Goal: Task Accomplishment & Management: Complete application form

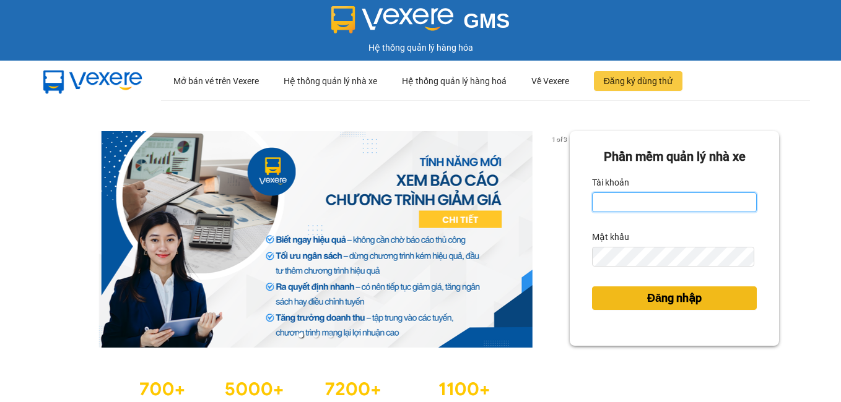
type input "dienkhanh.phucanex"
click at [667, 298] on span "Đăng nhập" at bounding box center [674, 298] width 54 height 17
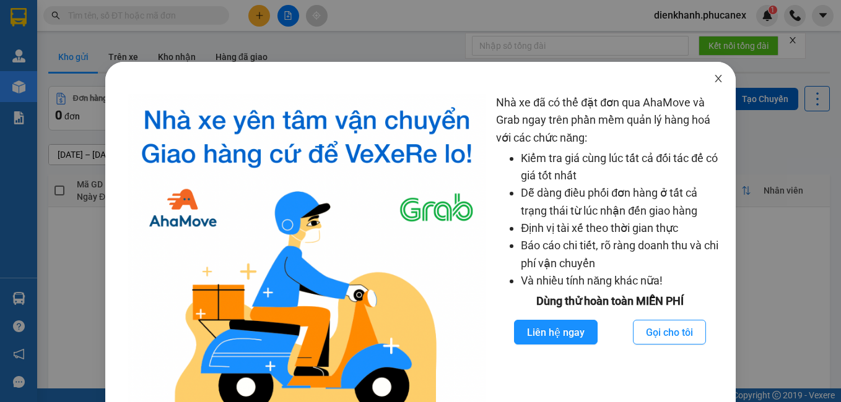
click at [713, 80] on icon "close" at bounding box center [718, 79] width 10 height 10
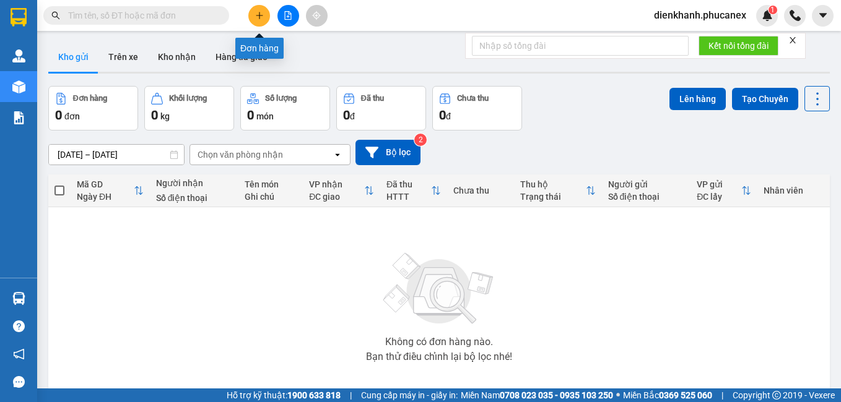
click at [259, 12] on icon "plus" at bounding box center [259, 15] width 9 height 9
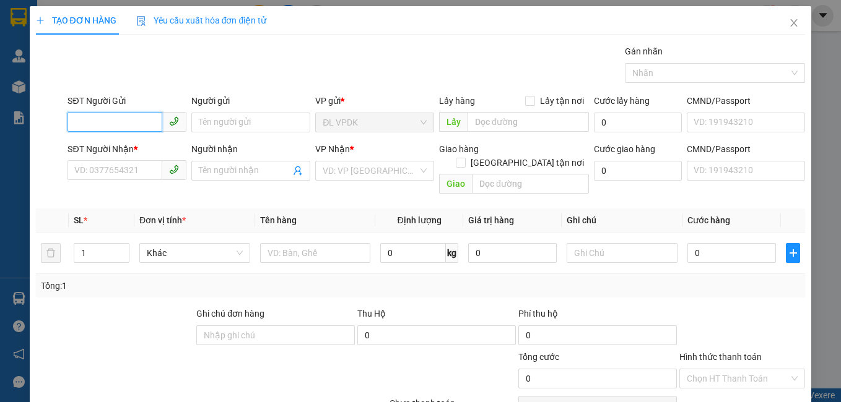
click at [144, 125] on input "SĐT Người Gửi" at bounding box center [114, 122] width 95 height 20
click at [112, 149] on div "0986318863 - CTY ARI" at bounding box center [125, 148] width 103 height 14
type input "0986318863"
type input "CTY ARI"
type input "0918048478"
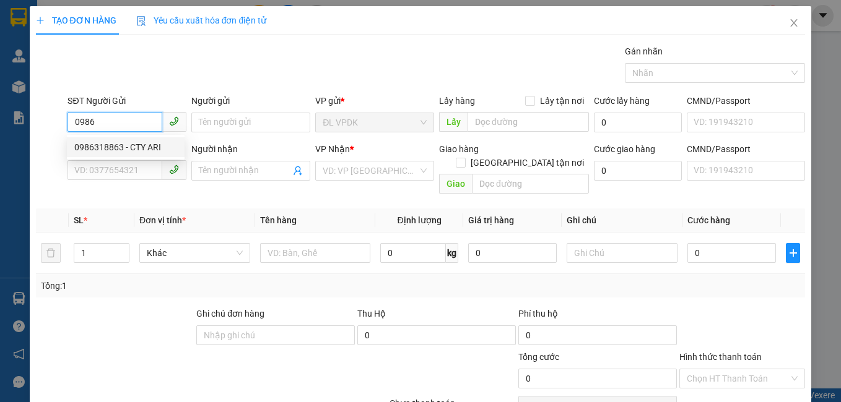
type input "a tý xe ôm"
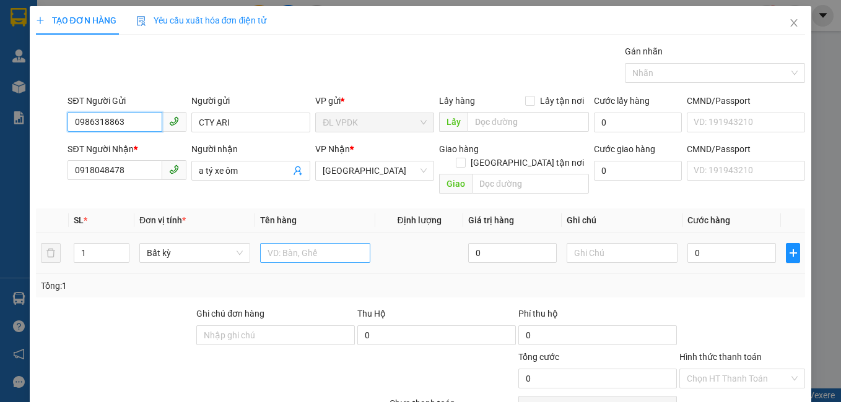
type input "0986318863"
click at [267, 243] on input "text" at bounding box center [315, 253] width 111 height 20
type input "1T RƯỢU"
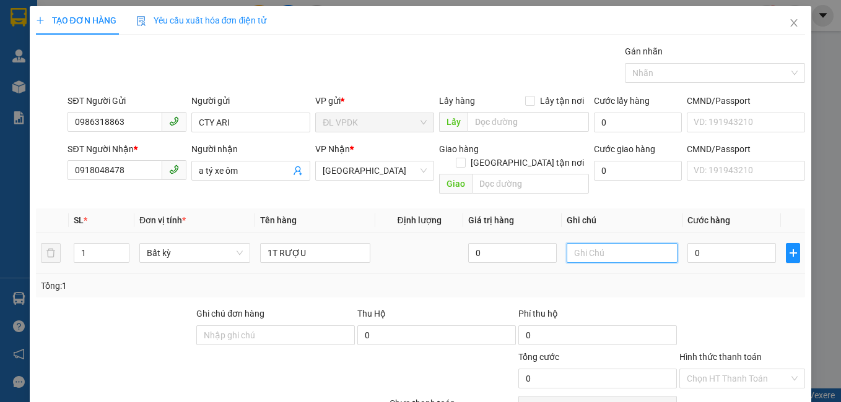
click at [571, 243] on input "text" at bounding box center [621, 253] width 111 height 20
type input "VAY8%"
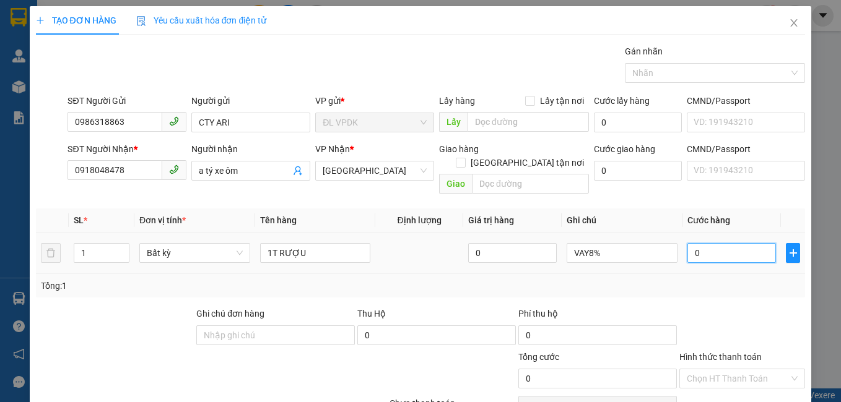
click at [687, 243] on input "0" at bounding box center [731, 253] width 89 height 20
type input "5"
type input "54"
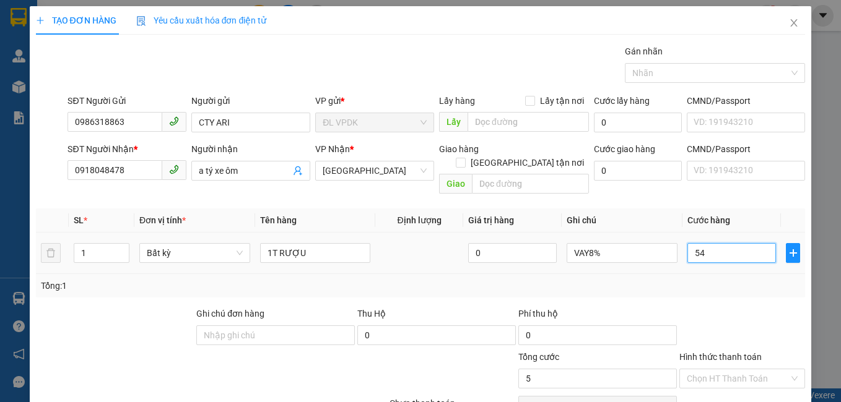
type input "54"
type input "54.000"
click at [740, 352] on label "Hình thức thanh toán" at bounding box center [720, 357] width 82 height 10
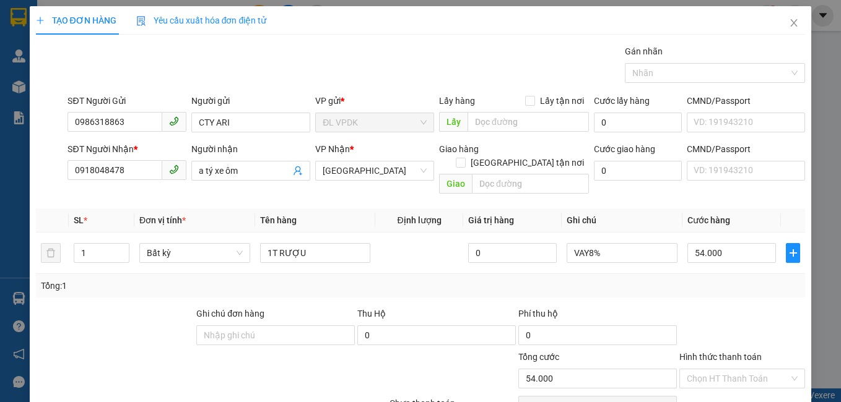
click at [740, 370] on input "Hình thức thanh toán" at bounding box center [738, 379] width 103 height 19
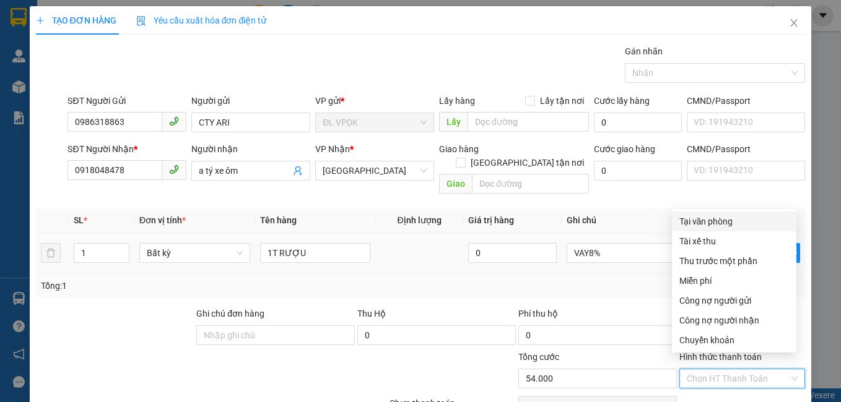
click at [722, 218] on div "Tại văn phòng" at bounding box center [734, 222] width 110 height 14
type input "0"
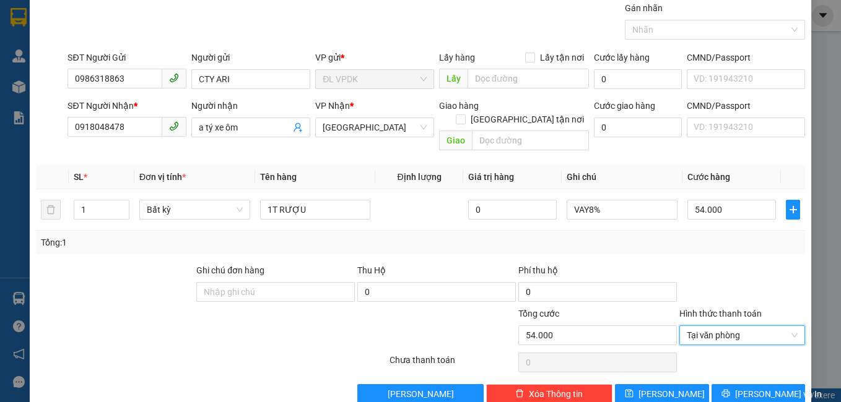
scroll to position [56, 0]
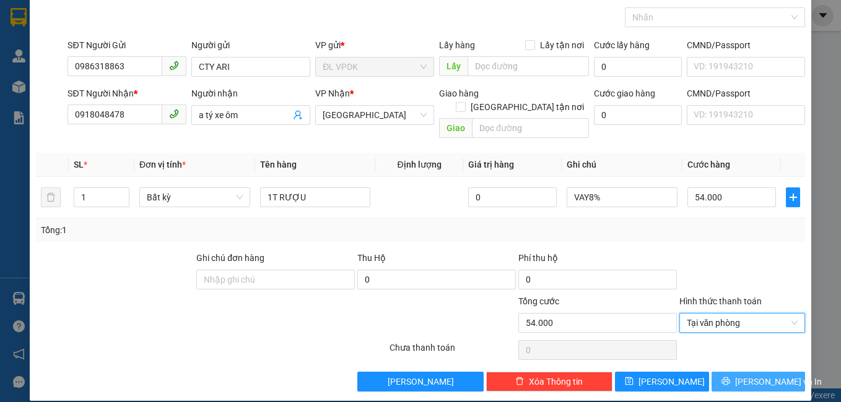
click at [755, 375] on span "[PERSON_NAME] và In" at bounding box center [778, 382] width 87 height 14
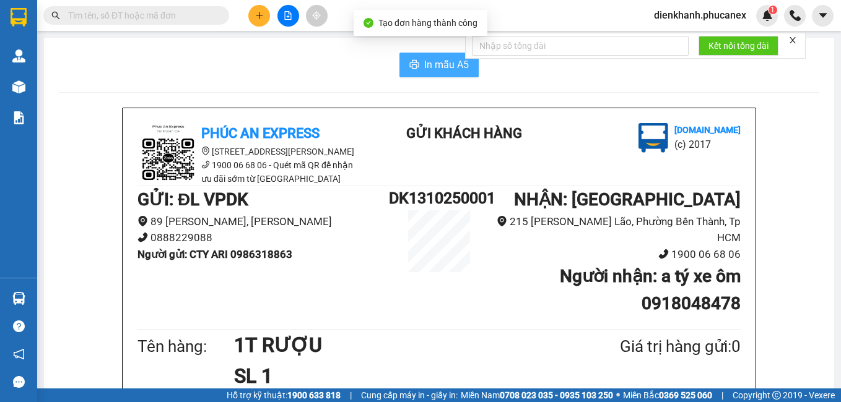
click at [454, 64] on span "In mẫu A5" at bounding box center [446, 64] width 45 height 15
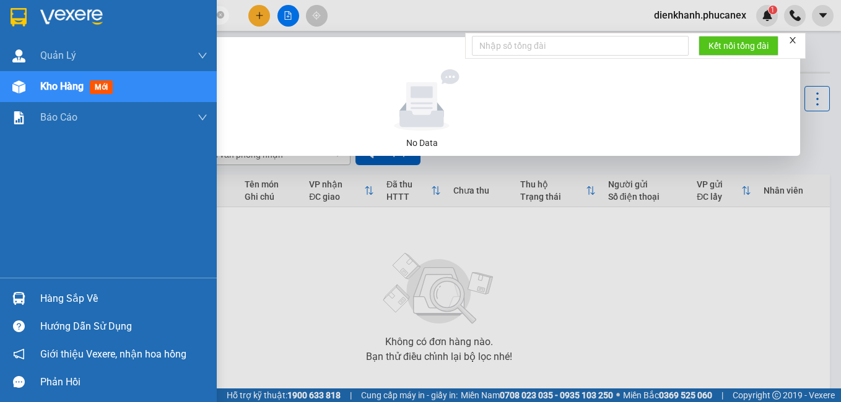
click at [23, 16] on img at bounding box center [19, 17] width 16 height 19
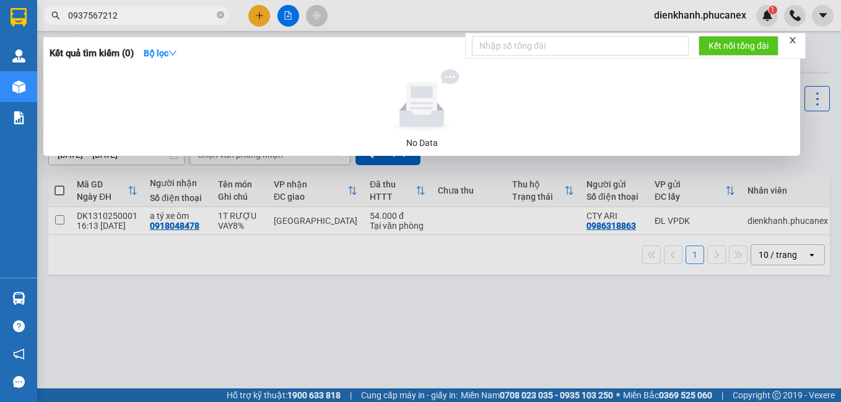
click at [791, 41] on icon "close" at bounding box center [792, 40] width 9 height 9
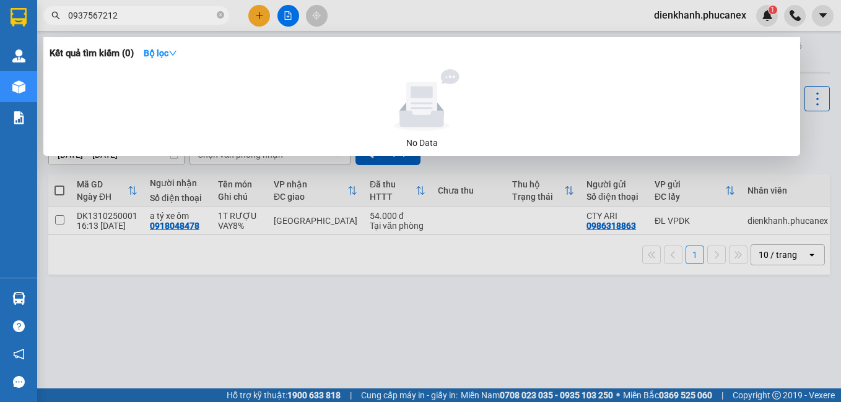
click at [258, 284] on div at bounding box center [420, 201] width 841 height 402
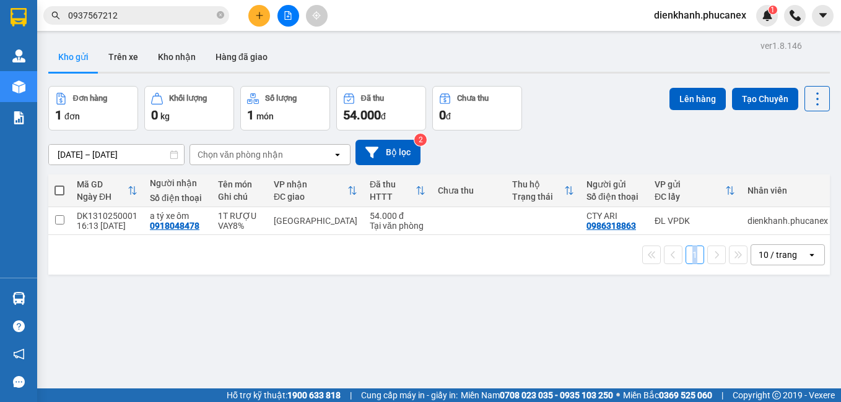
click at [256, 284] on div "ver 1.8.146 Kho gửi Trên xe Kho nhận Hàng đã giao Đơn hàng 1 đơn Khối lượng 0 k…" at bounding box center [438, 238] width 791 height 402
click at [752, 221] on icon at bounding box center [756, 221] width 9 height 9
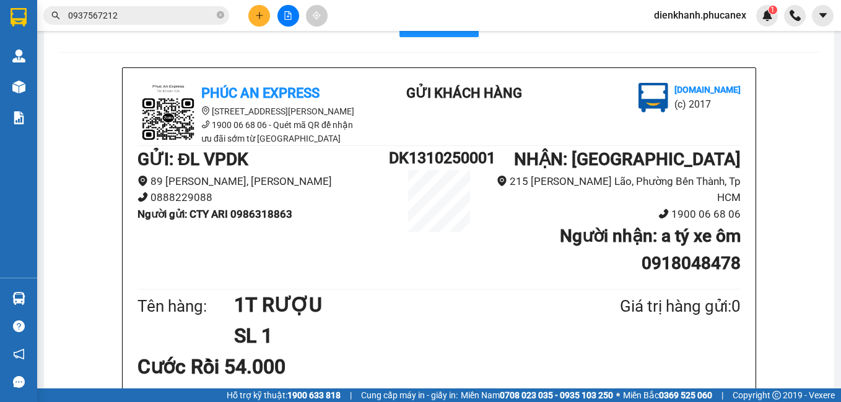
scroll to position [62, 0]
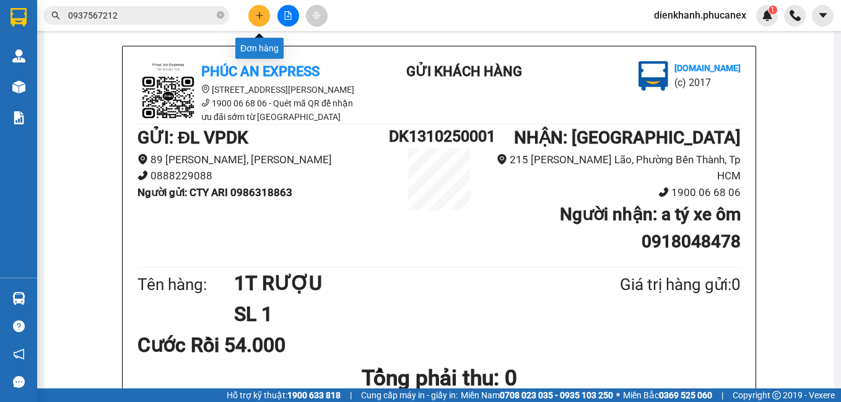
click at [260, 13] on icon "plus" at bounding box center [259, 15] width 9 height 9
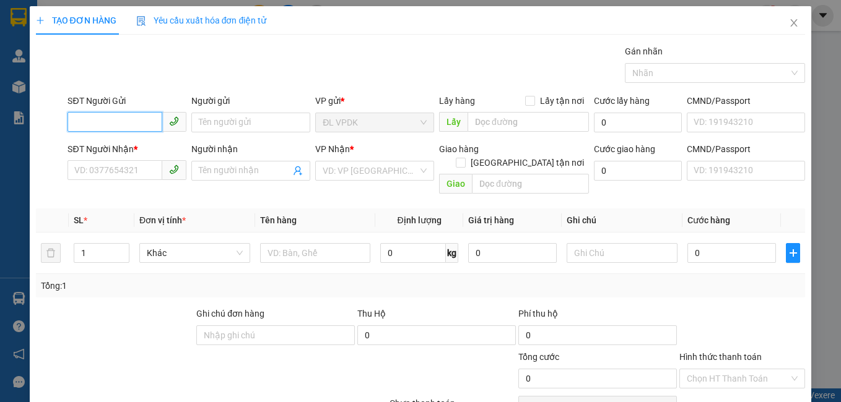
click at [123, 121] on input "SĐT Người Gửi" at bounding box center [114, 122] width 95 height 20
click at [130, 142] on div "0773524474 - TOÀN" at bounding box center [125, 148] width 103 height 14
type input "0773524474"
type input "TOÀN"
type input "0917959298"
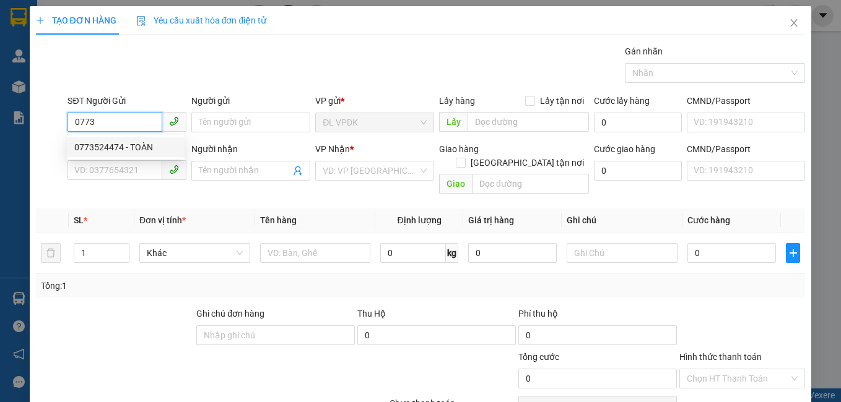
type input "PHƯỚC"
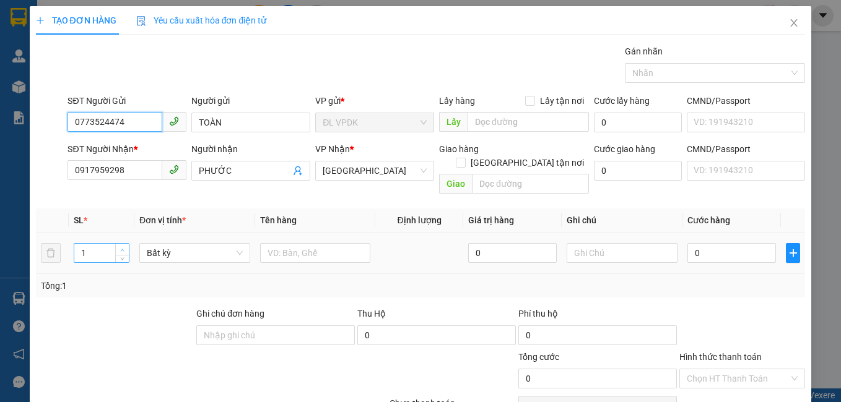
type input "0773524474"
type input "2"
click at [116, 244] on span "Increase Value" at bounding box center [122, 249] width 14 height 11
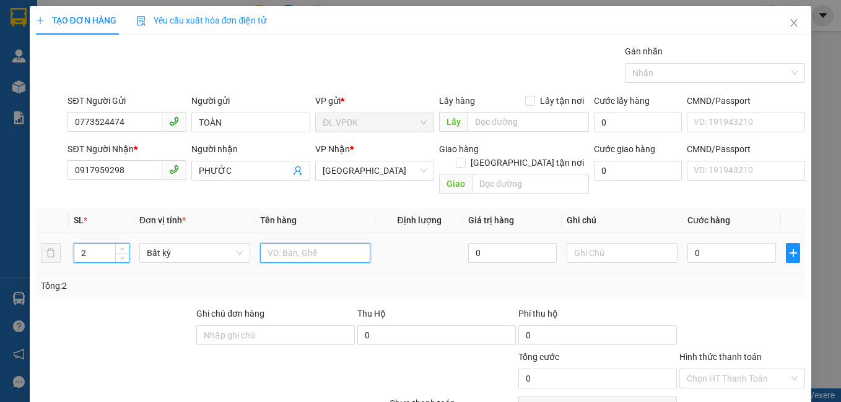
click at [292, 243] on input "text" at bounding box center [315, 253] width 111 height 20
type input "2 TX"
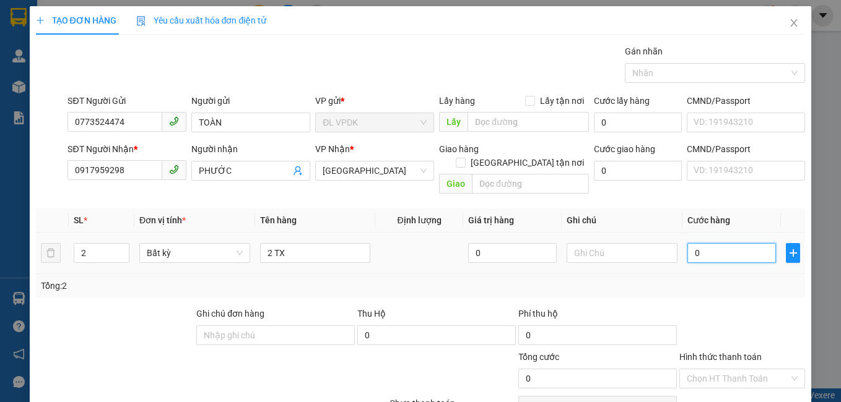
click at [711, 243] on input "0" at bounding box center [731, 253] width 89 height 20
type input "6"
type input "60"
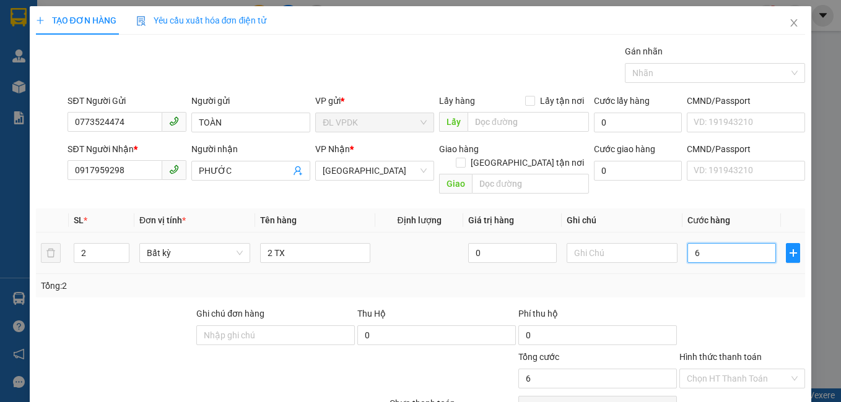
type input "60"
click at [710, 249] on div "60" at bounding box center [731, 253] width 89 height 25
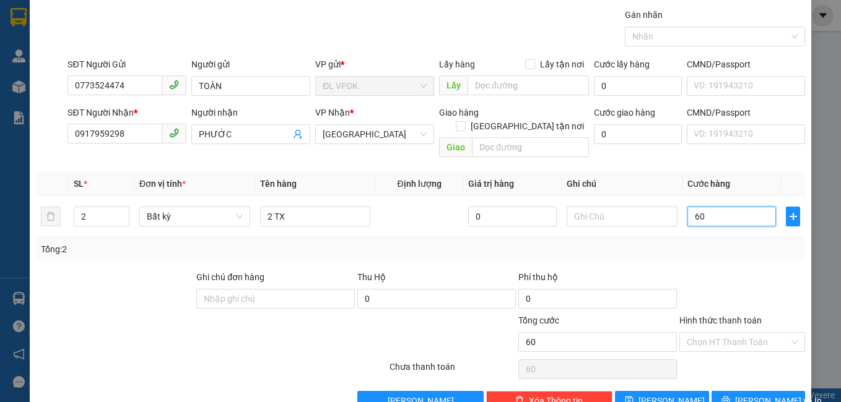
scroll to position [56, 0]
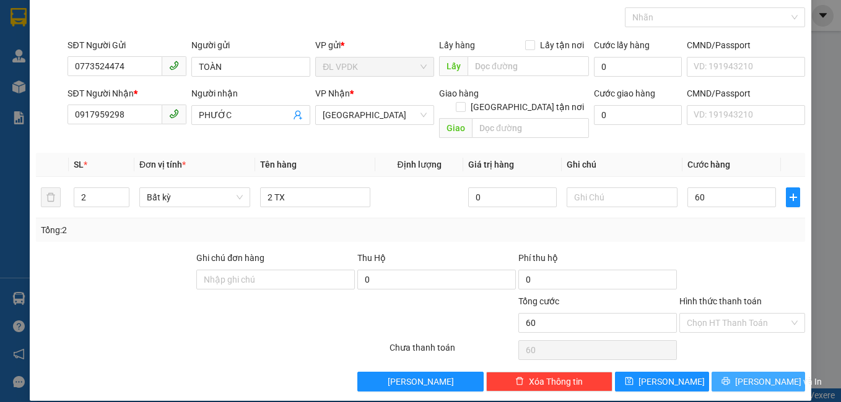
type input "60.000"
click at [723, 372] on button "[PERSON_NAME] và In" at bounding box center [758, 382] width 94 height 20
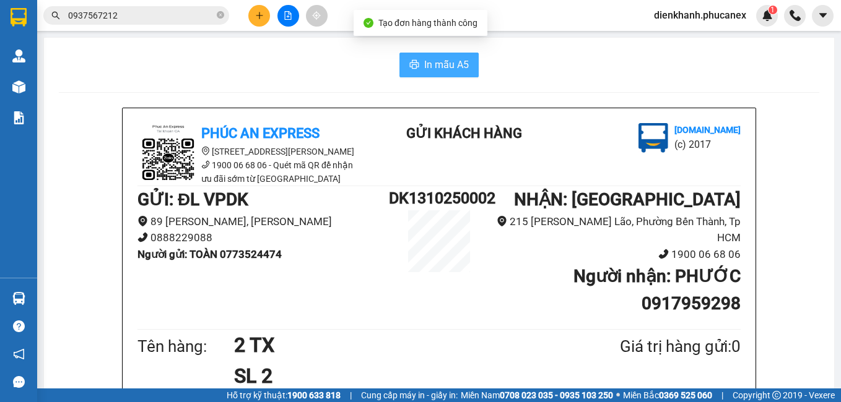
click at [424, 66] on span "In mẫu A5" at bounding box center [446, 64] width 45 height 15
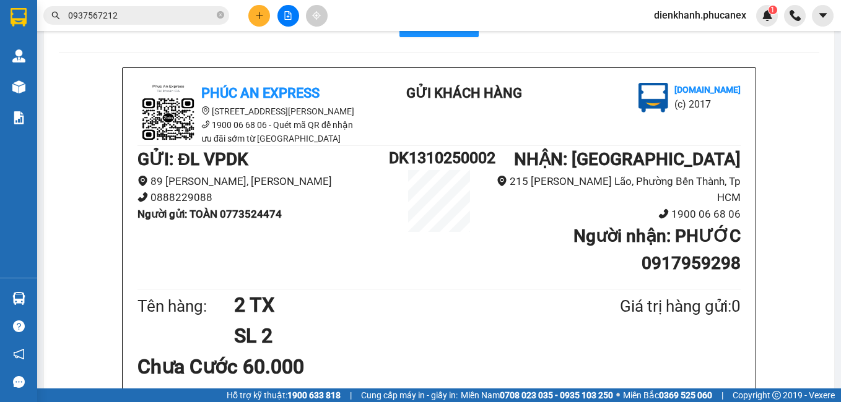
scroll to position [62, 0]
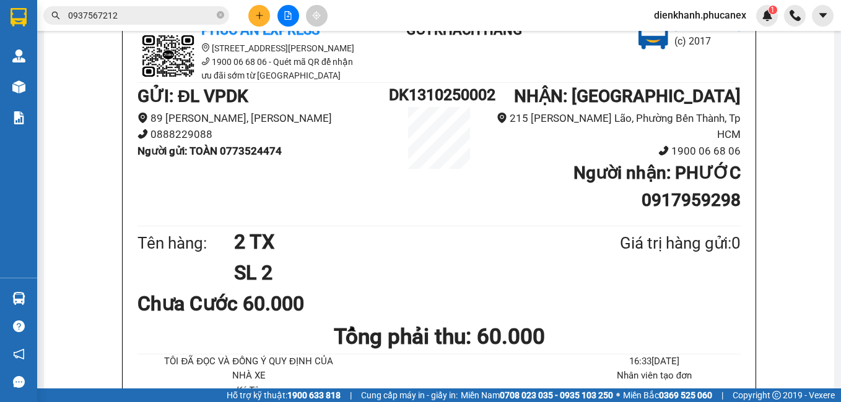
scroll to position [124, 0]
